Goal: Task Accomplishment & Management: Use online tool/utility

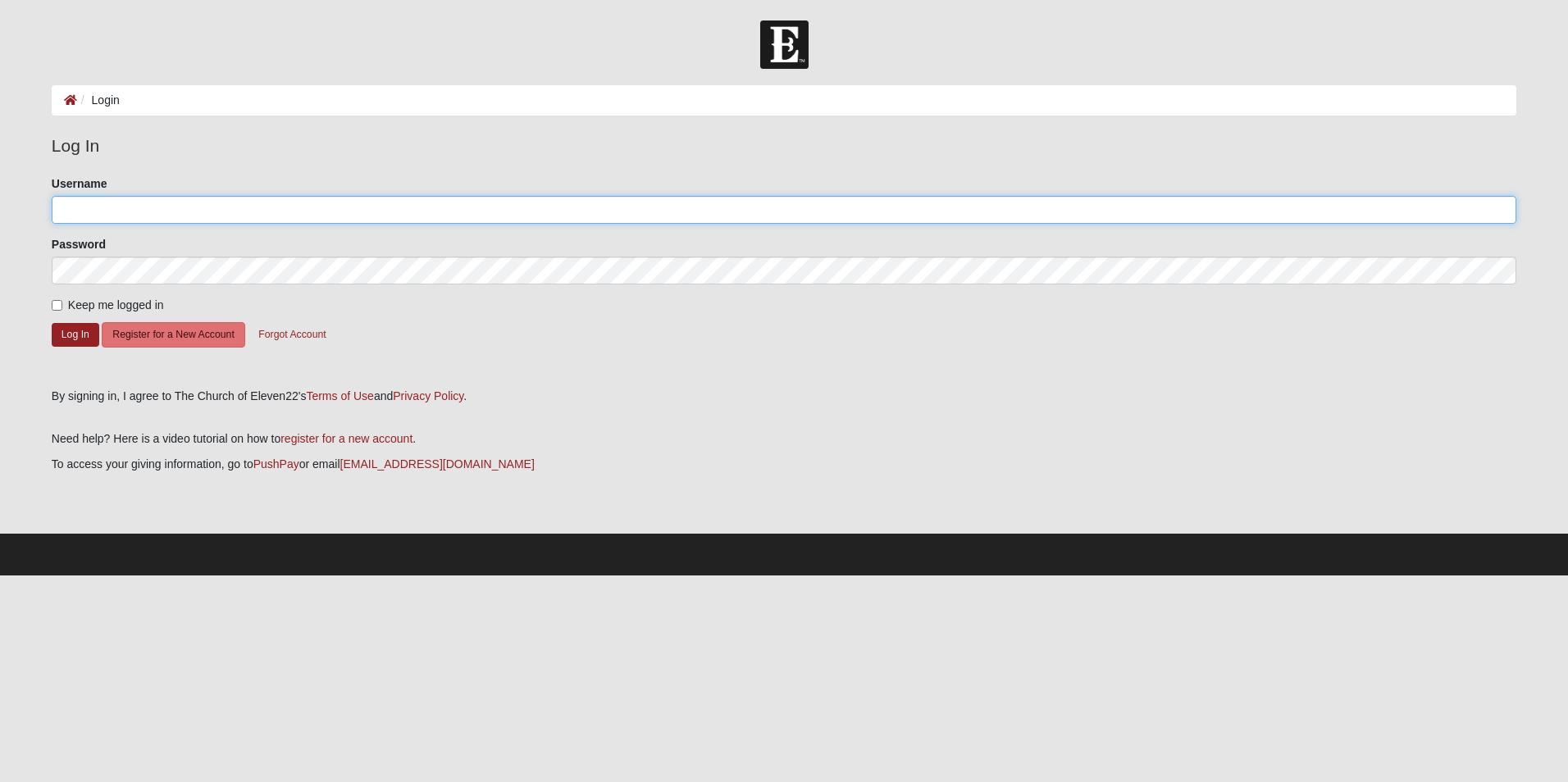
click at [164, 207] on input "Username" at bounding box center [784, 209] width 1465 height 28
type input "zhouck"
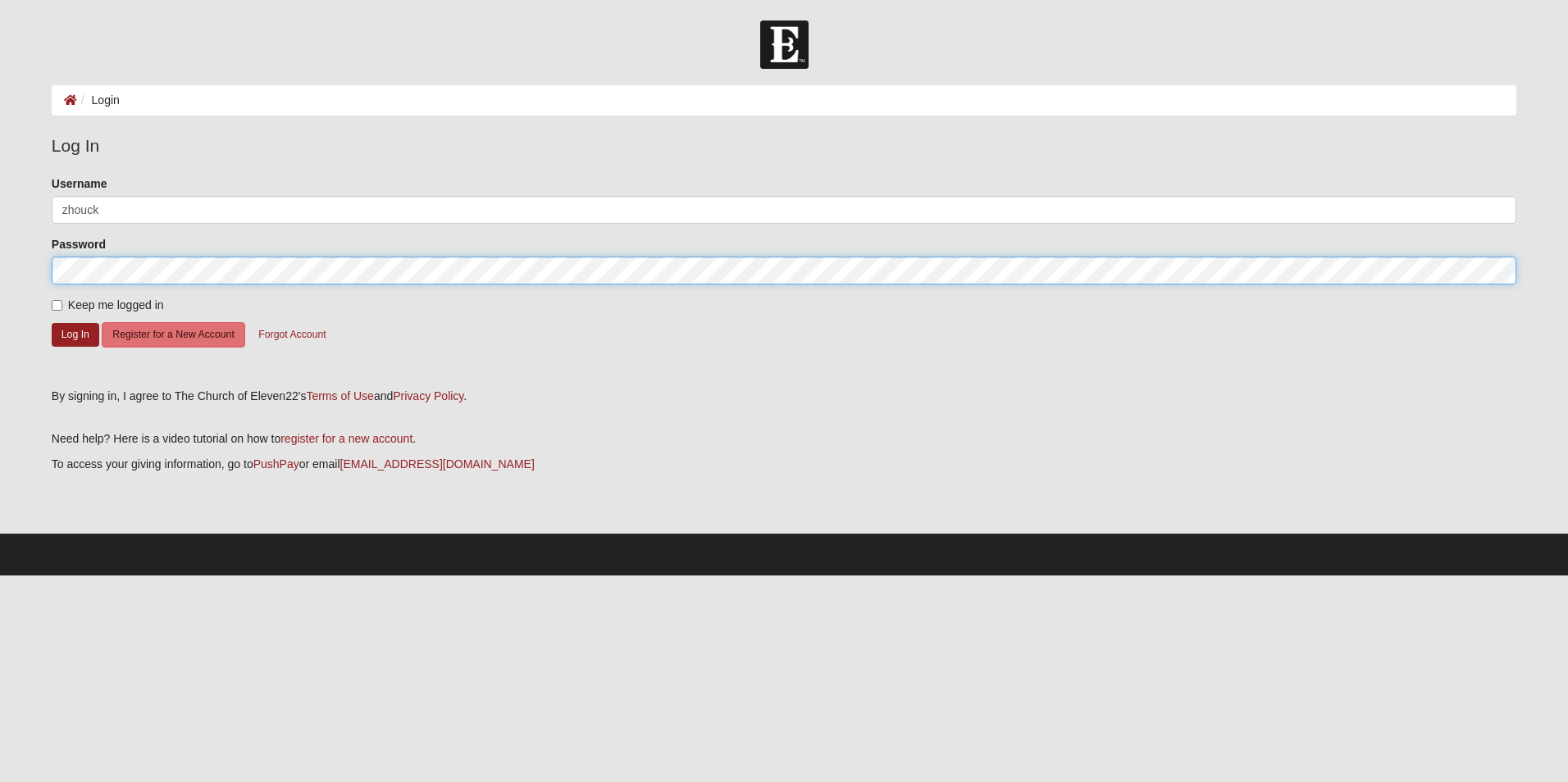
click at [52, 323] on button "Log In" at bounding box center [75, 335] width 47 height 24
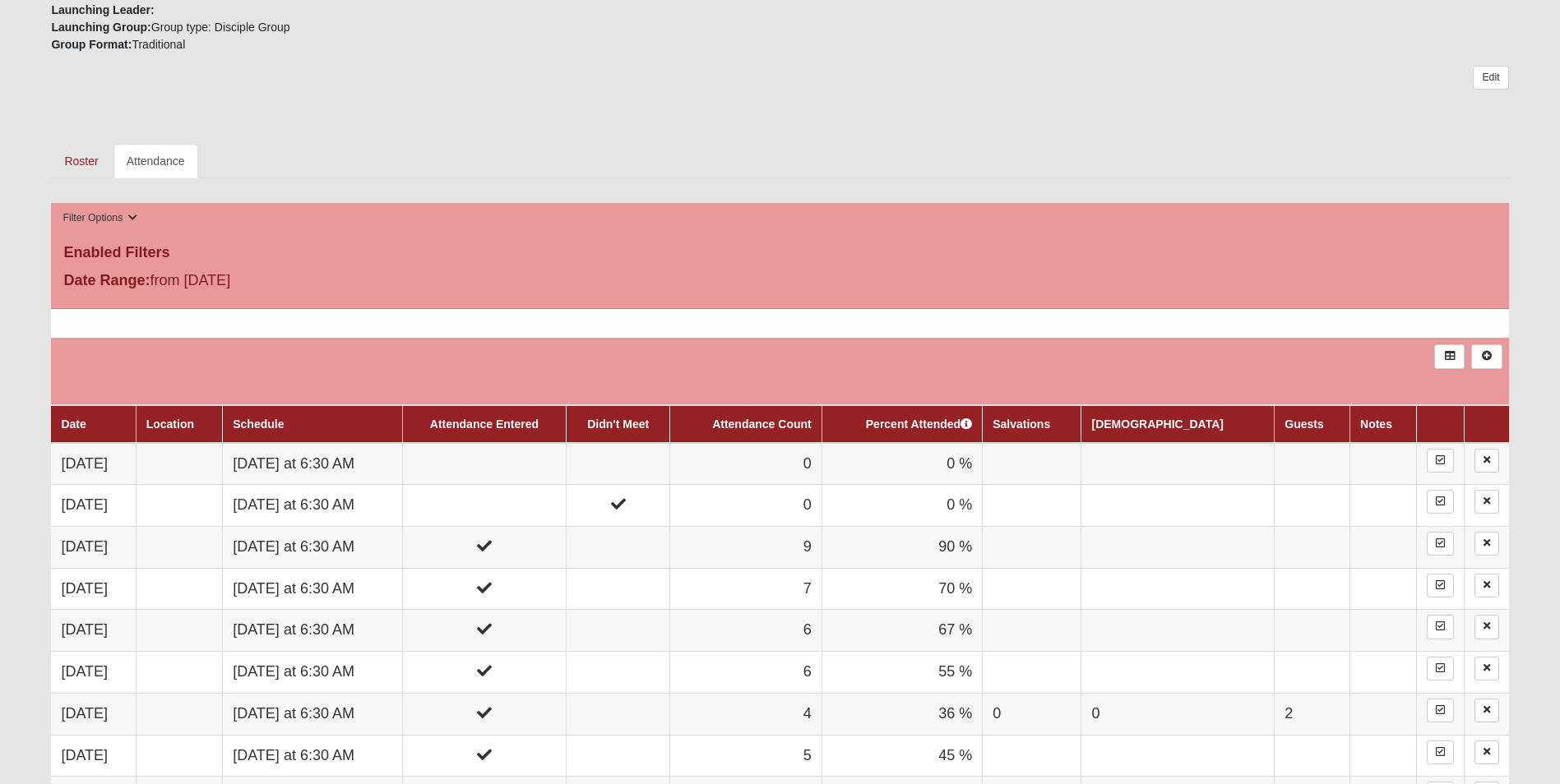
scroll to position [493, 0]
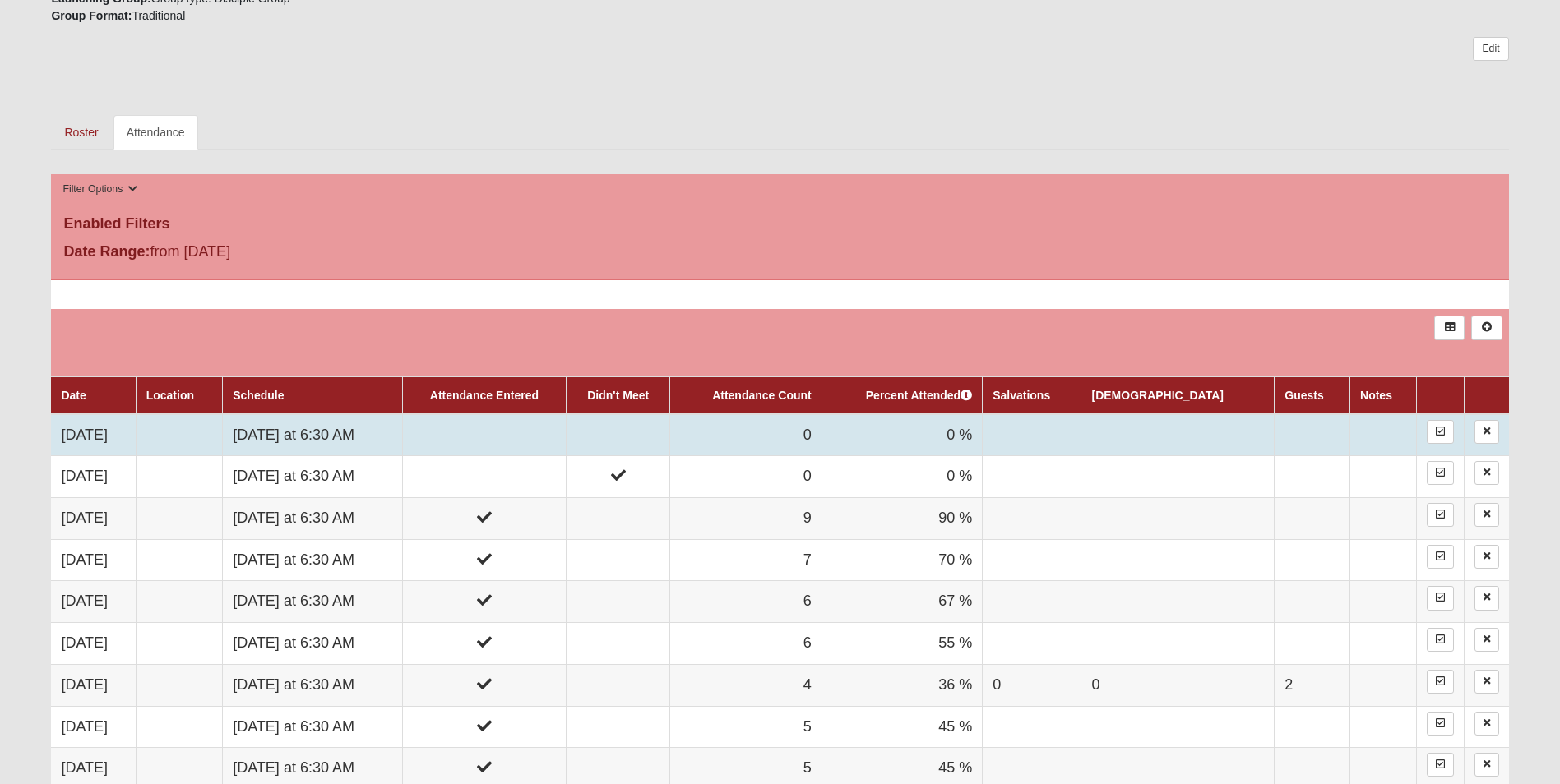
click at [521, 438] on td at bounding box center [484, 435] width 163 height 42
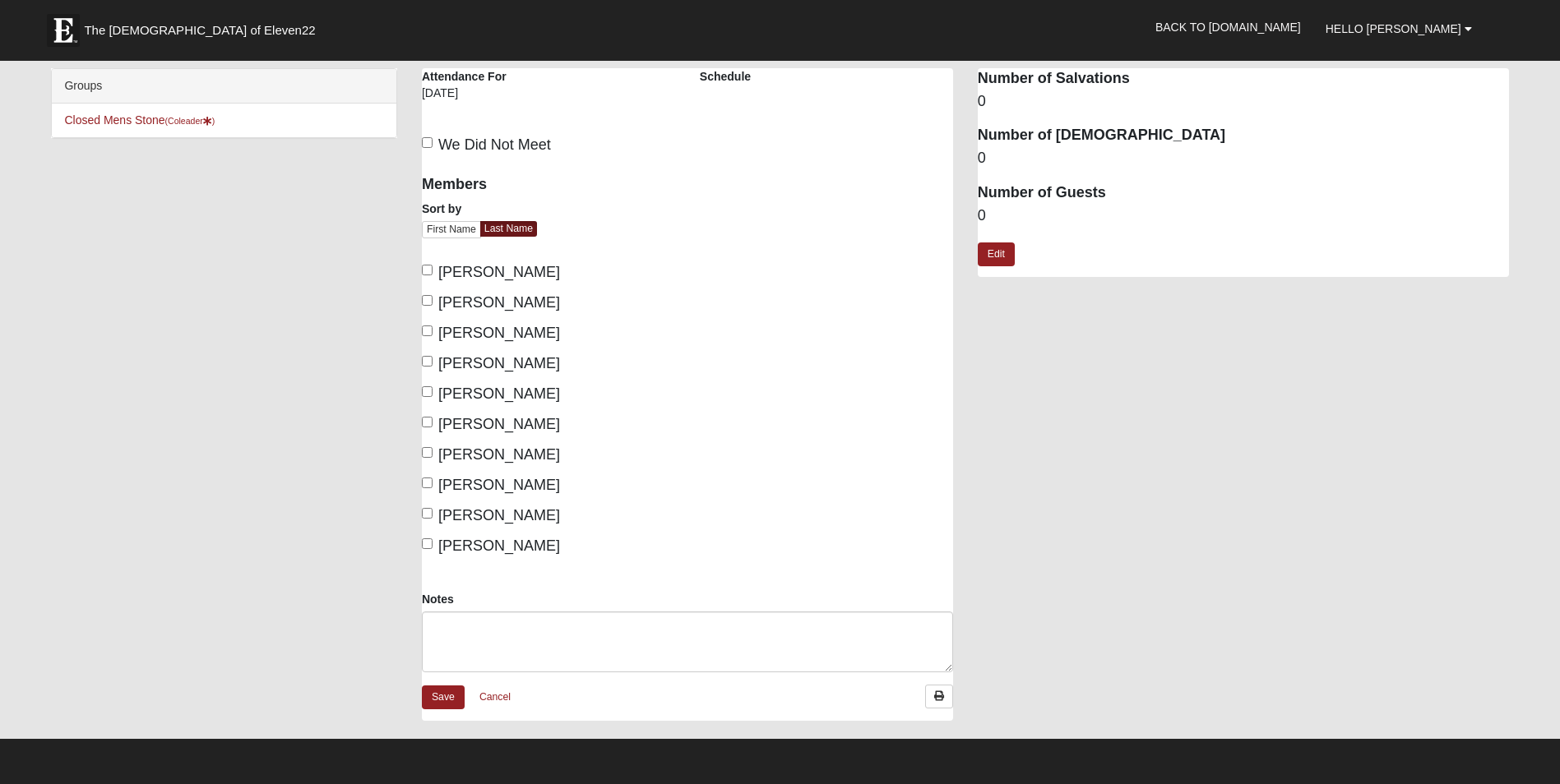
click at [499, 302] on span "[PERSON_NAME]" at bounding box center [499, 302] width 122 height 16
click at [433, 302] on input "[PERSON_NAME]" at bounding box center [427, 301] width 11 height 11
checkbox input "true"
click at [503, 390] on span "[PERSON_NAME]" at bounding box center [499, 394] width 122 height 16
click at [433, 390] on input "[PERSON_NAME]" at bounding box center [427, 392] width 11 height 11
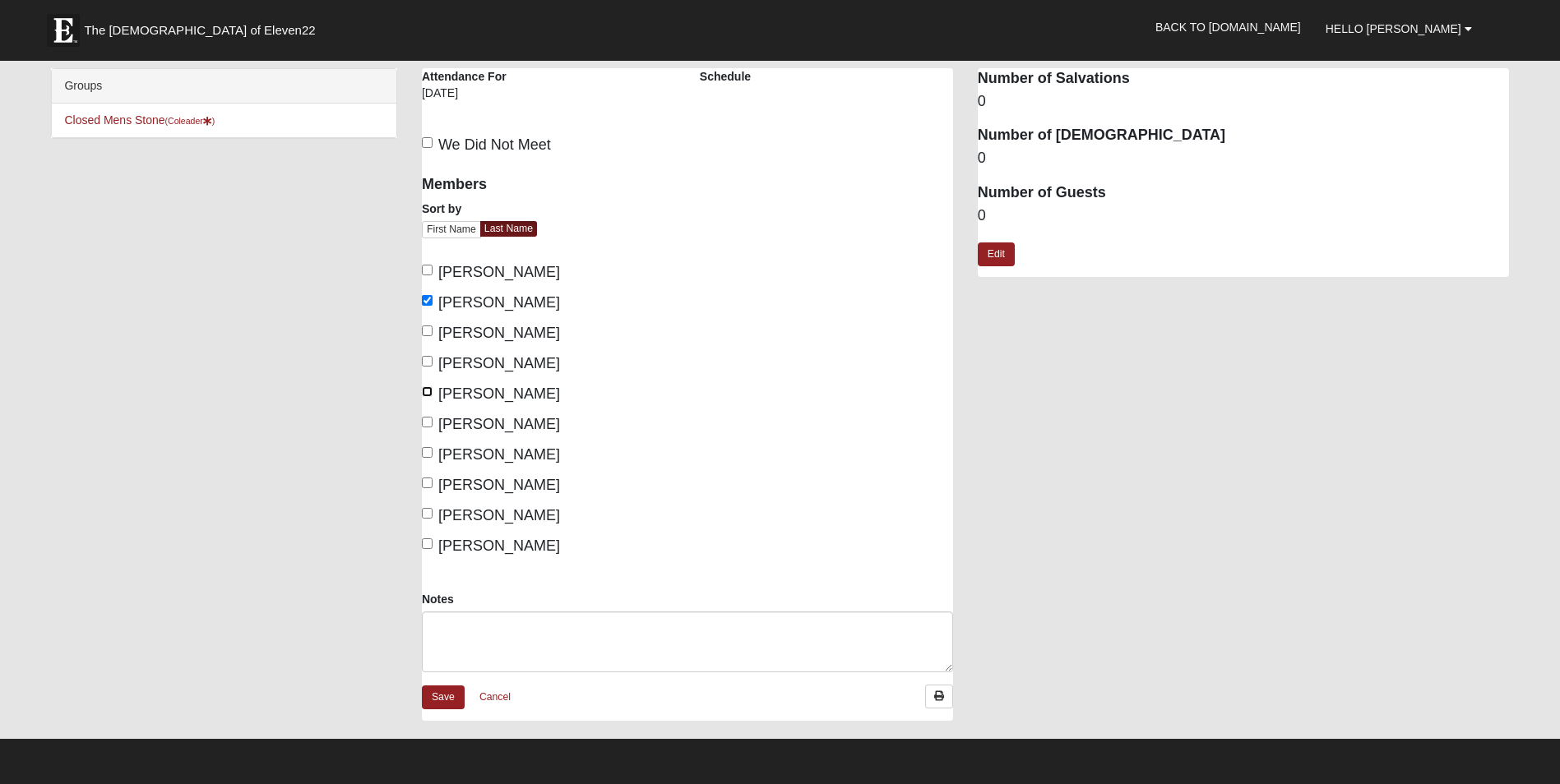
checkbox input "true"
click at [502, 424] on span "Minter, Mike" at bounding box center [499, 424] width 122 height 16
click at [433, 424] on input "Minter, Mike" at bounding box center [427, 422] width 11 height 11
checkbox input "true"
click at [507, 455] on span "Pritchett, Luke" at bounding box center [499, 455] width 122 height 16
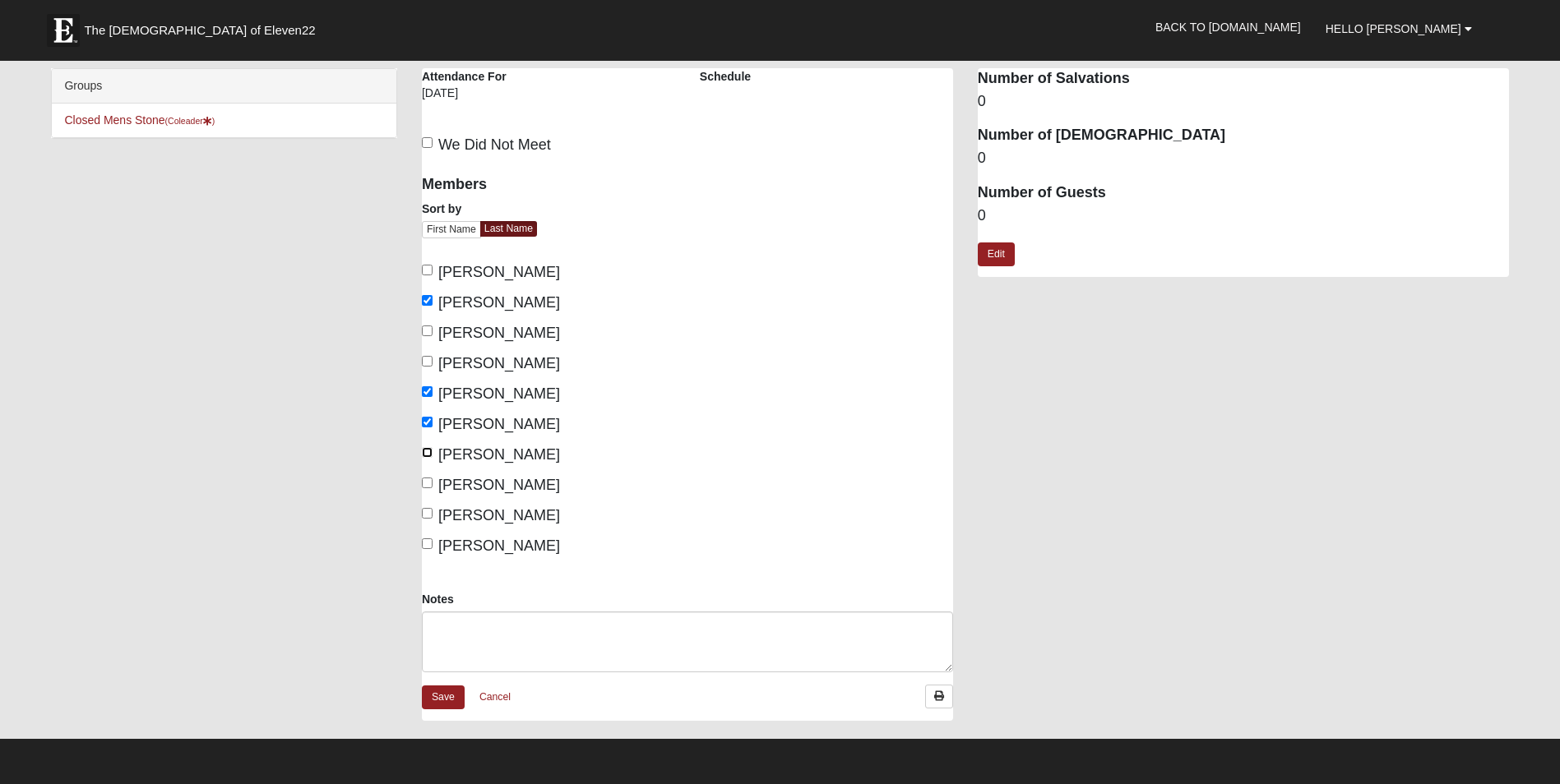
click at [433, 455] on input "Pritchett, Luke" at bounding box center [427, 452] width 11 height 11
checkbox input "true"
click at [522, 544] on span "Westfall, Drew" at bounding box center [499, 545] width 122 height 16
click at [433, 544] on input "Westfall, Drew" at bounding box center [427, 544] width 11 height 11
checkbox input "true"
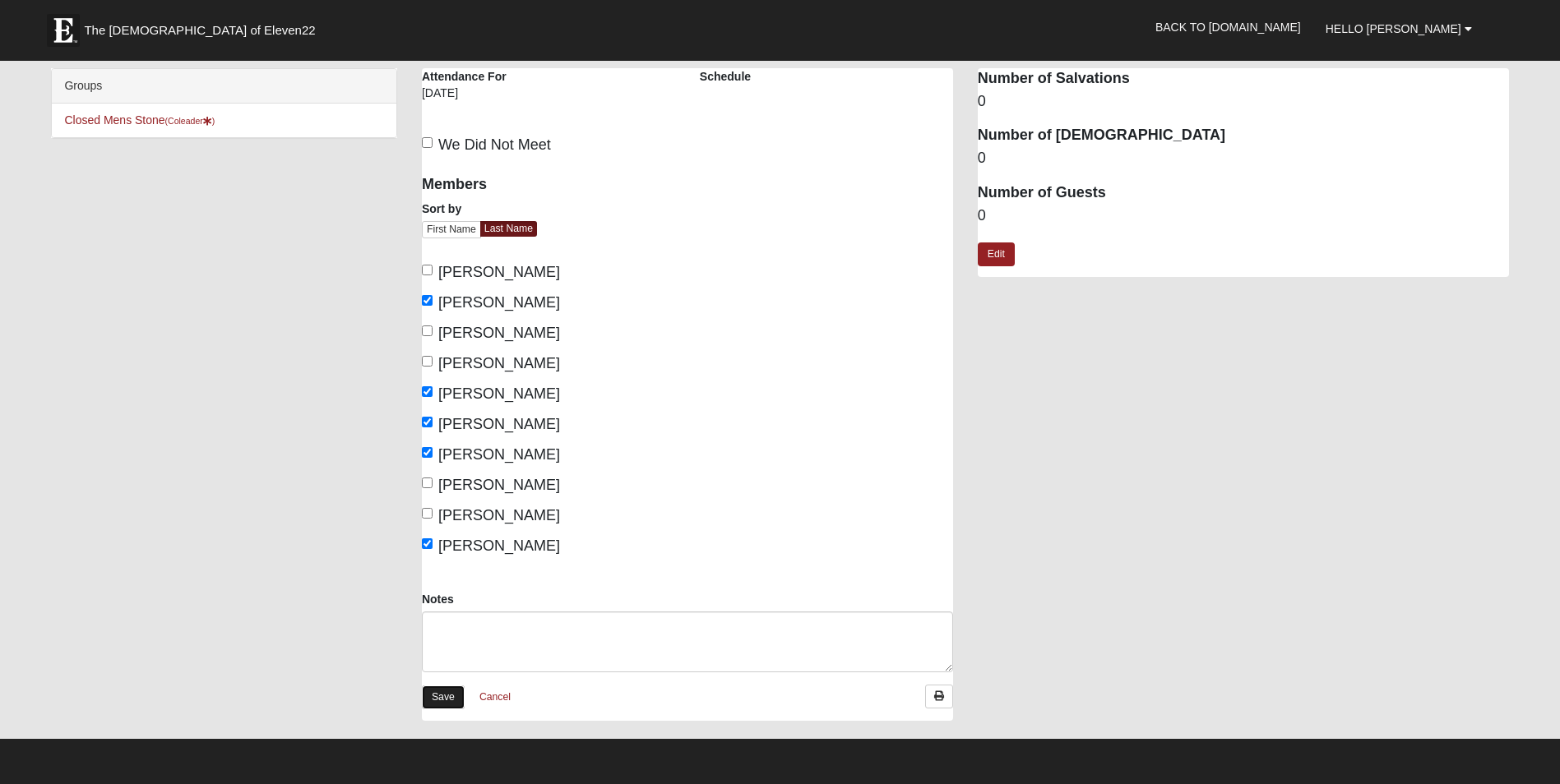
click at [438, 695] on link "Save" at bounding box center [443, 697] width 43 height 24
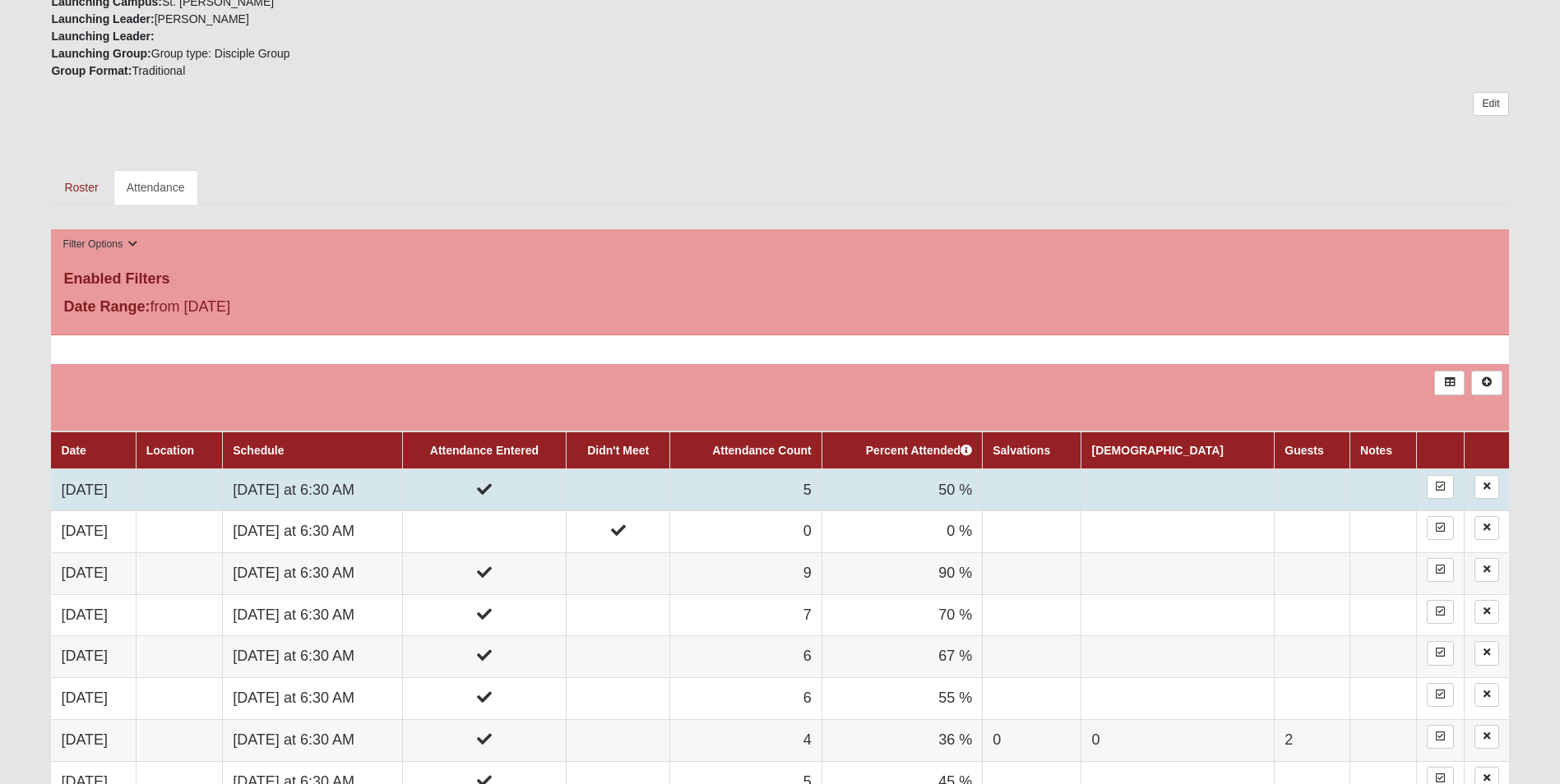
scroll to position [493, 0]
